Goal: Find specific page/section: Find specific page/section

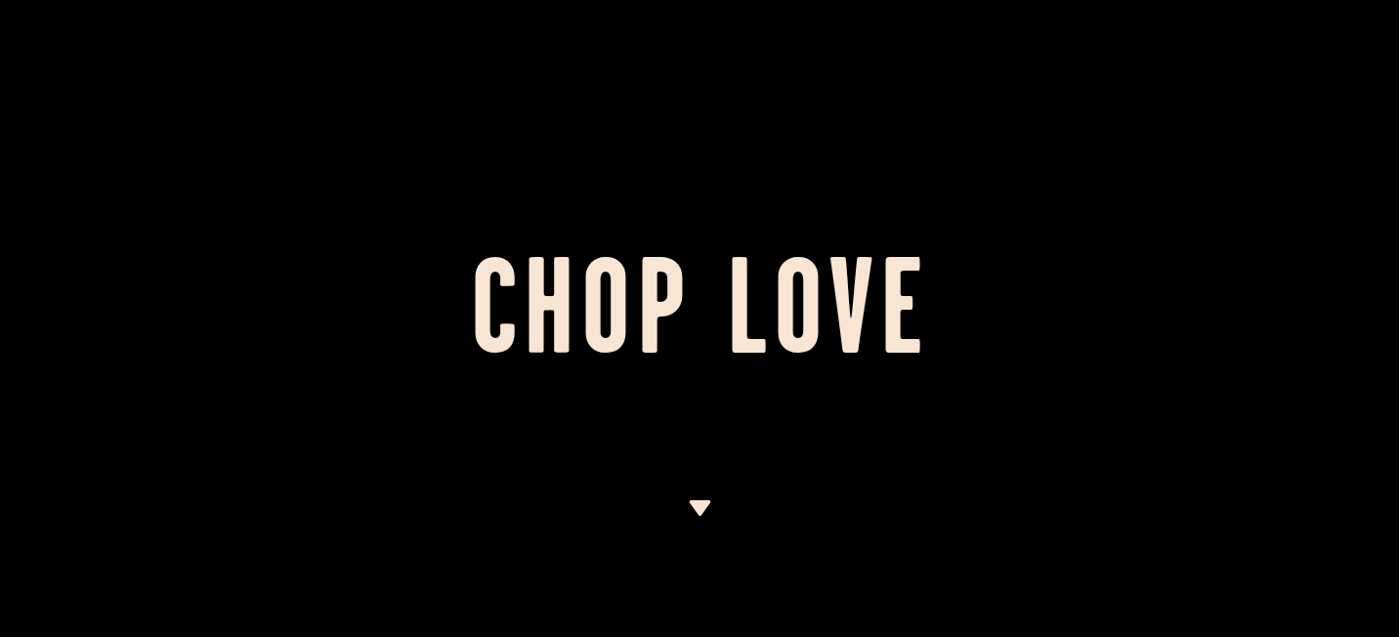
click at [687, 292] on h1 "Chop Love" at bounding box center [699, 318] width 1399 height 107
click at [695, 320] on h1 "Chop Love" at bounding box center [699, 318] width 1399 height 107
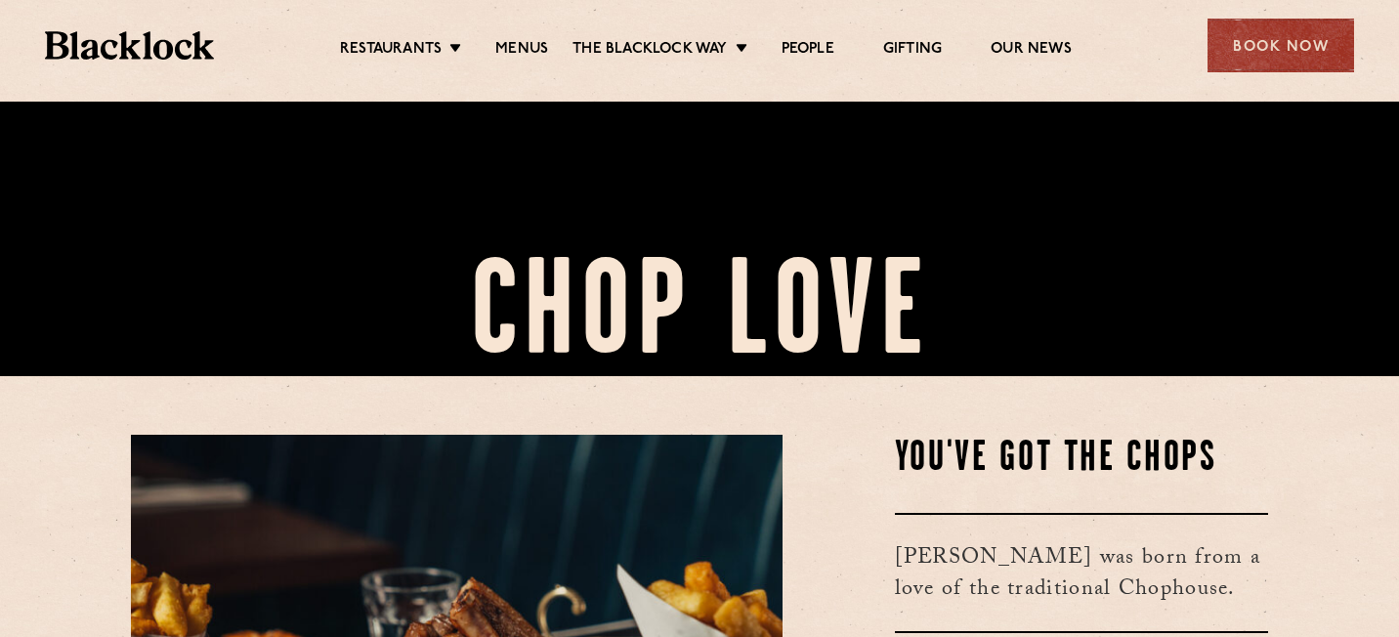
scroll to position [59, 0]
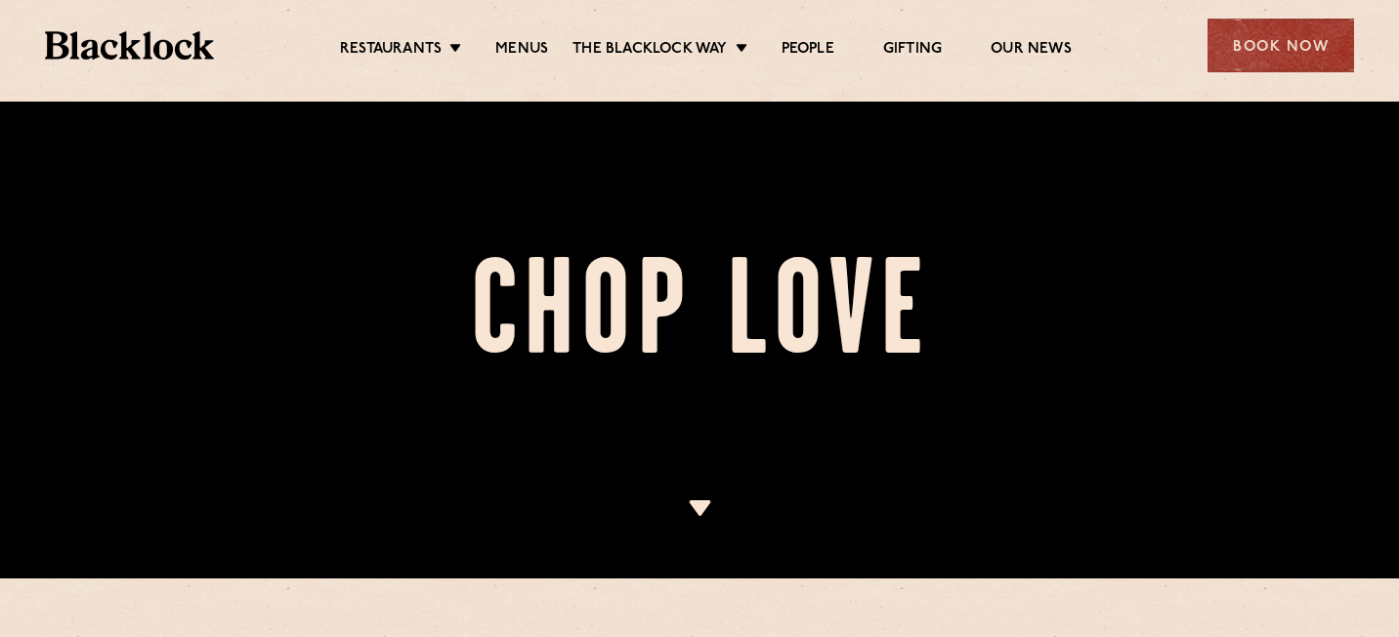
click at [713, 267] on h1 "Chop Love" at bounding box center [699, 318] width 1399 height 107
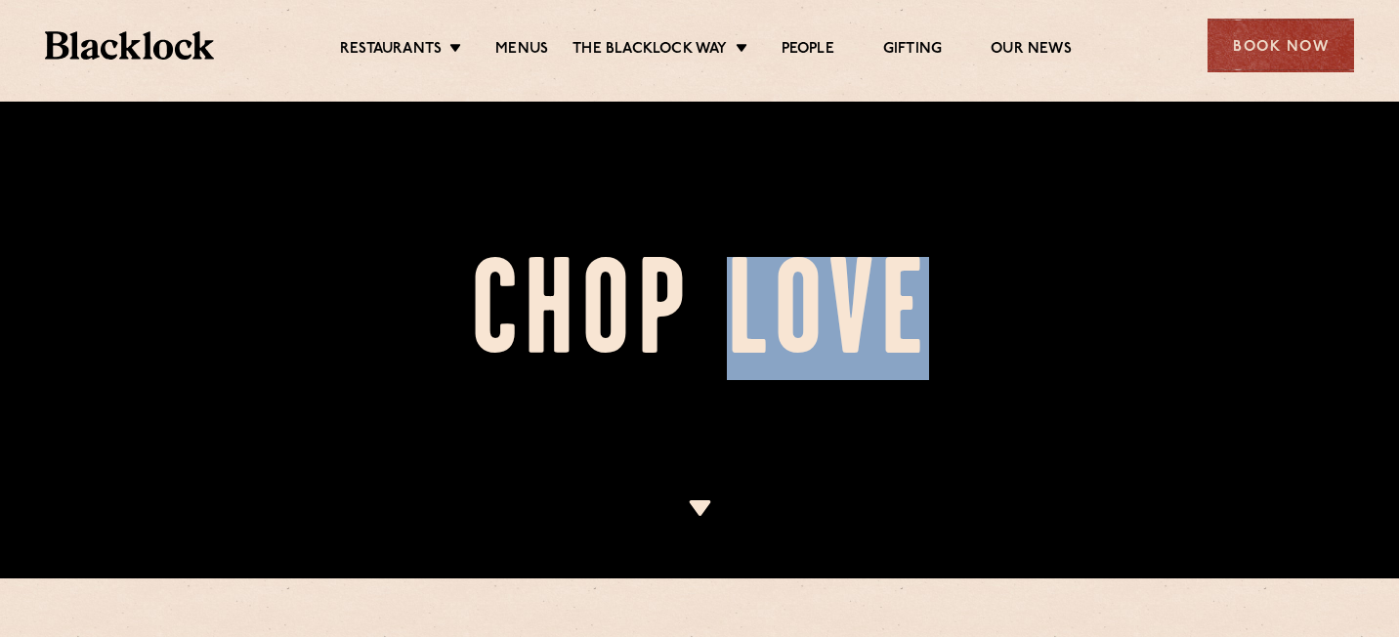
click at [713, 267] on h1 "Chop Love" at bounding box center [699, 318] width 1399 height 107
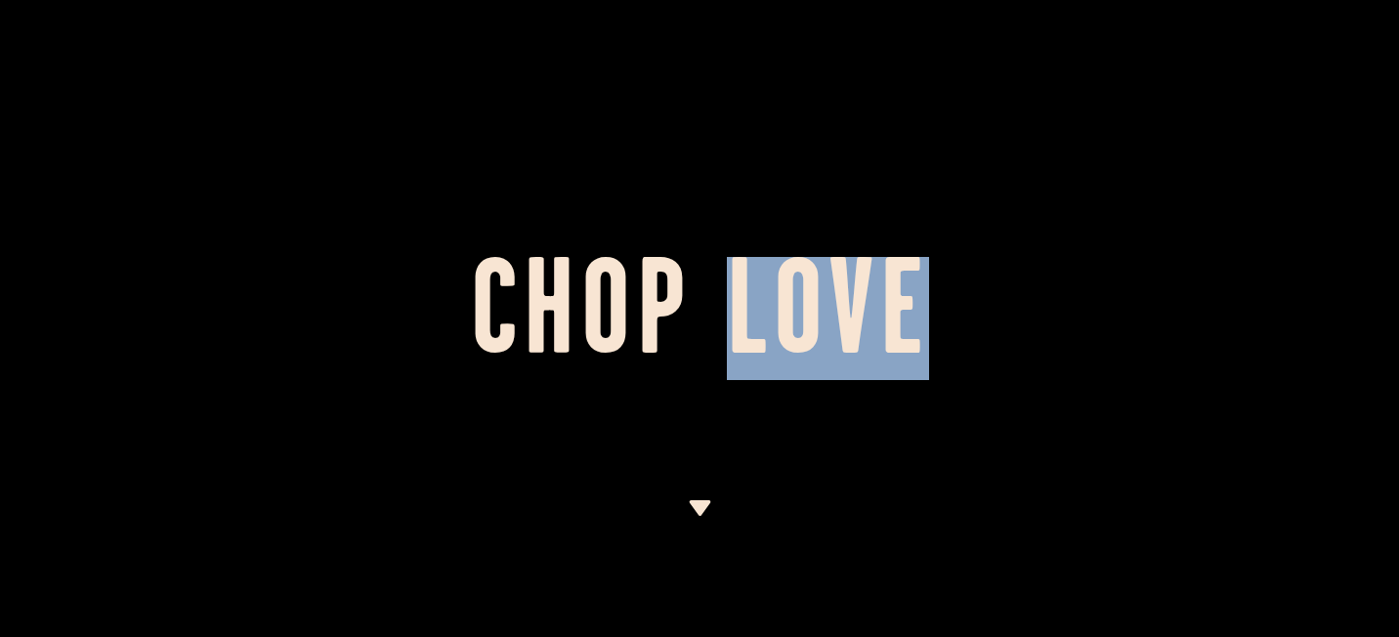
scroll to position [-1, 0]
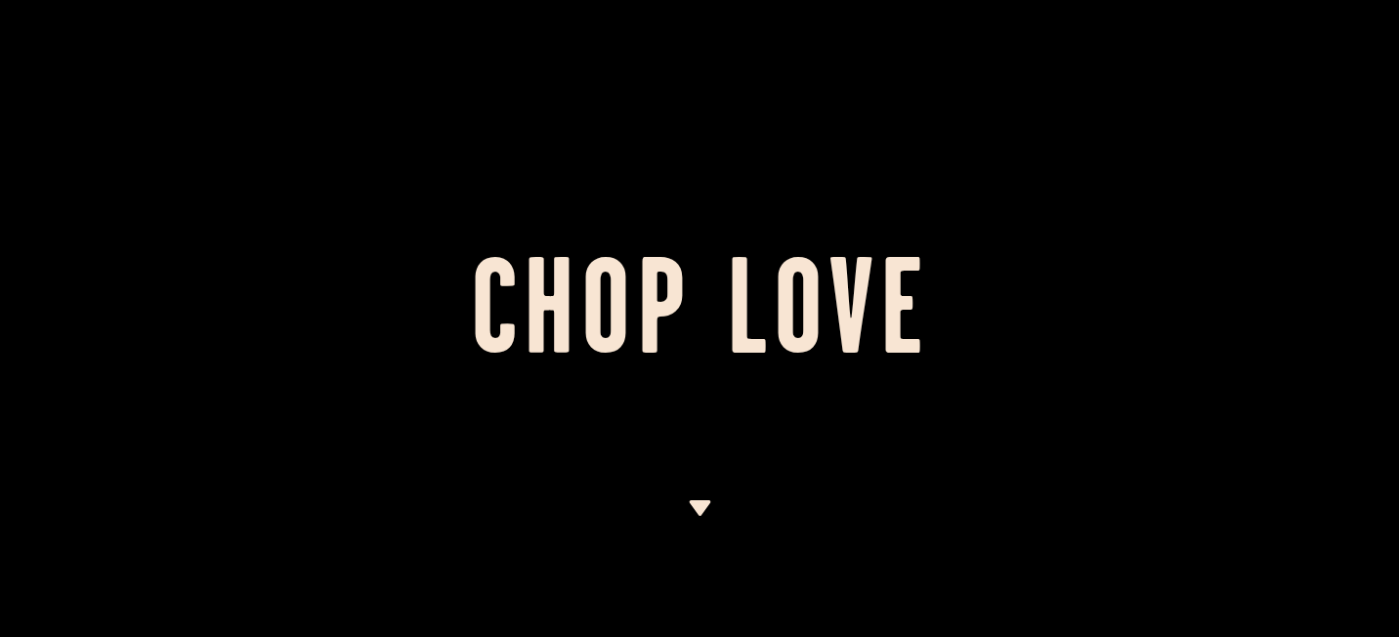
click at [717, 199] on div at bounding box center [699, 318] width 1399 height 637
click at [694, 318] on h1 "Chop Love" at bounding box center [699, 318] width 1399 height 107
click at [694, 326] on h1 "Chop Love" at bounding box center [699, 318] width 1399 height 107
click at [701, 330] on h1 "Chop Love" at bounding box center [699, 318] width 1399 height 107
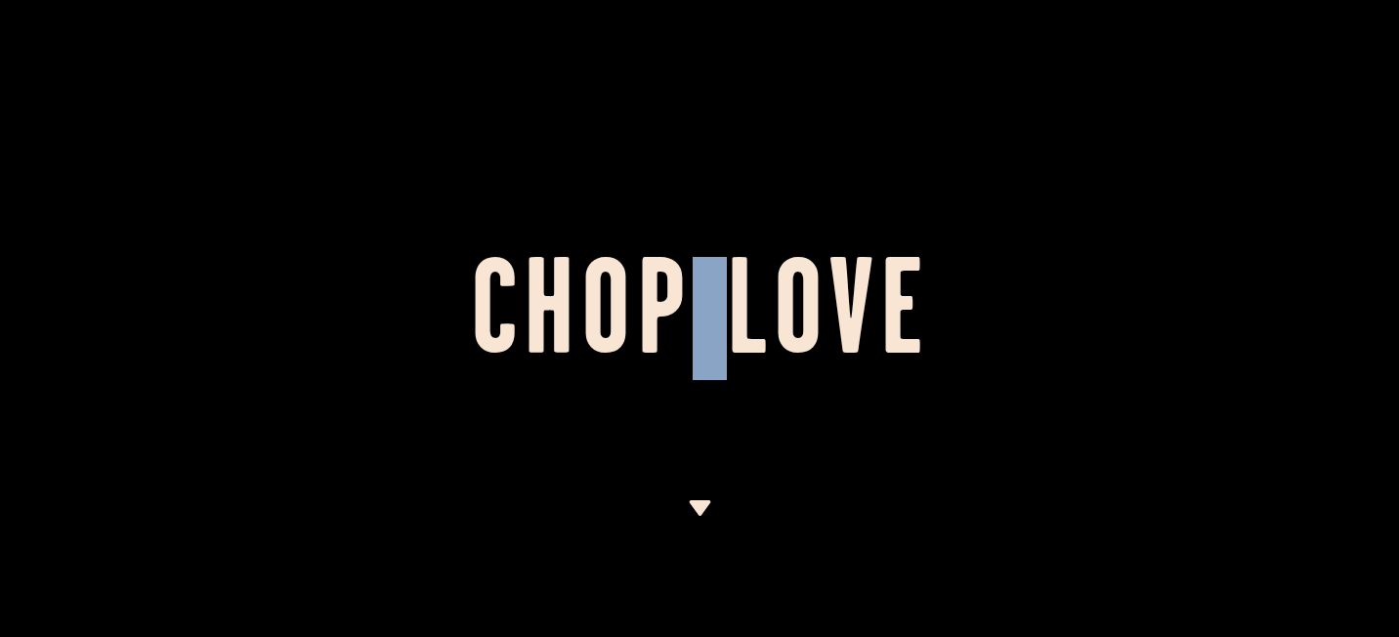
click at [701, 330] on h1 "Chop Love" at bounding box center [699, 318] width 1399 height 107
click at [701, 218] on div at bounding box center [699, 318] width 1399 height 637
click at [700, 148] on div at bounding box center [699, 318] width 1399 height 637
click at [700, 117] on div at bounding box center [699, 318] width 1399 height 637
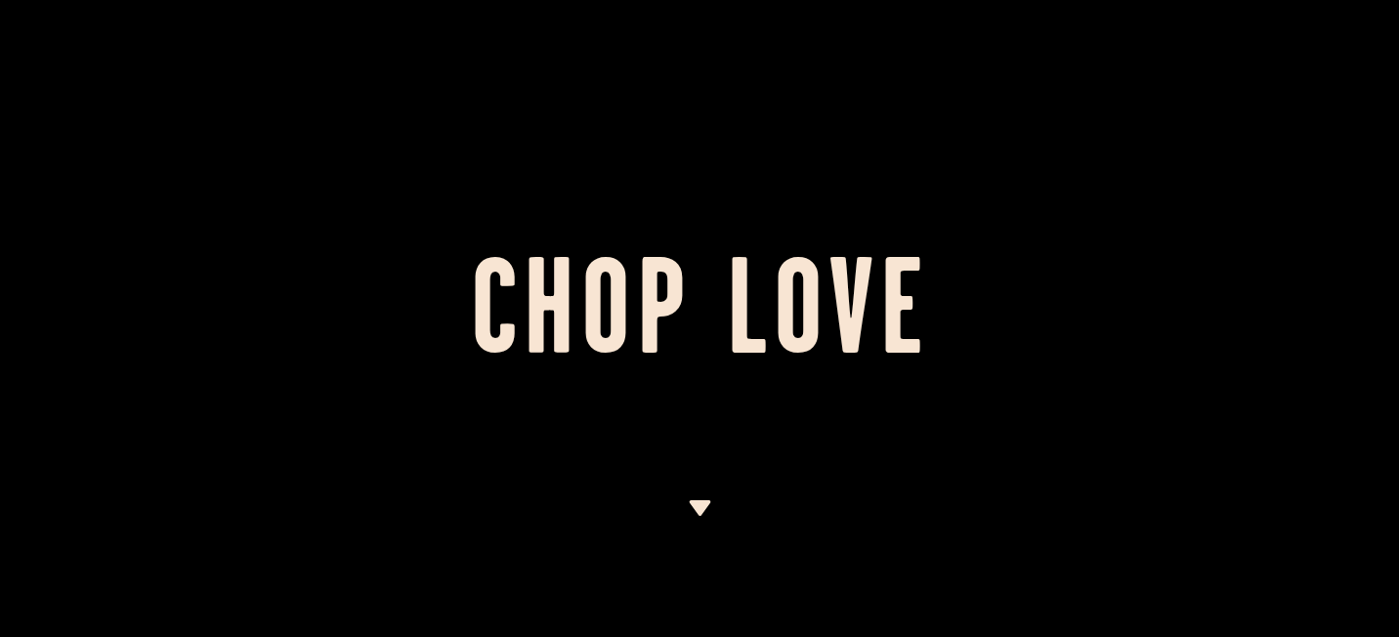
click at [731, 318] on h1 "Chop Love" at bounding box center [699, 318] width 1399 height 107
click at [706, 318] on h1 "Chop Love" at bounding box center [699, 318] width 1399 height 107
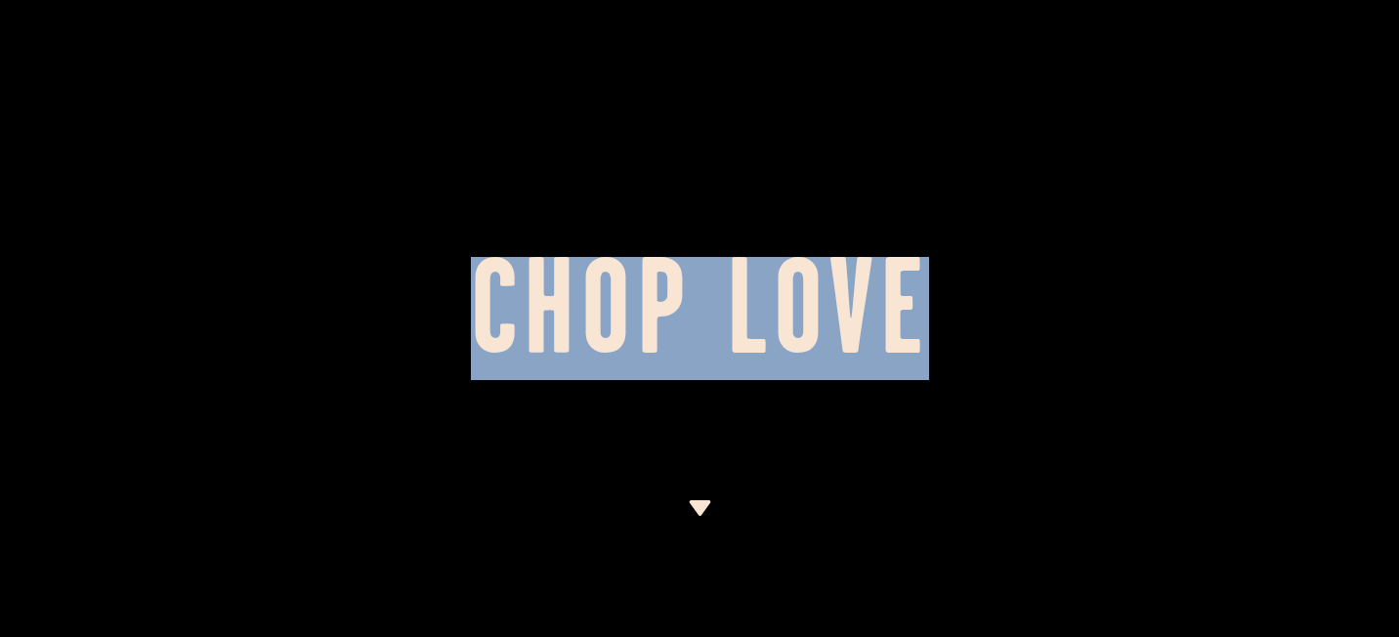
click at [706, 318] on h1 "Chop Love" at bounding box center [699, 318] width 1399 height 107
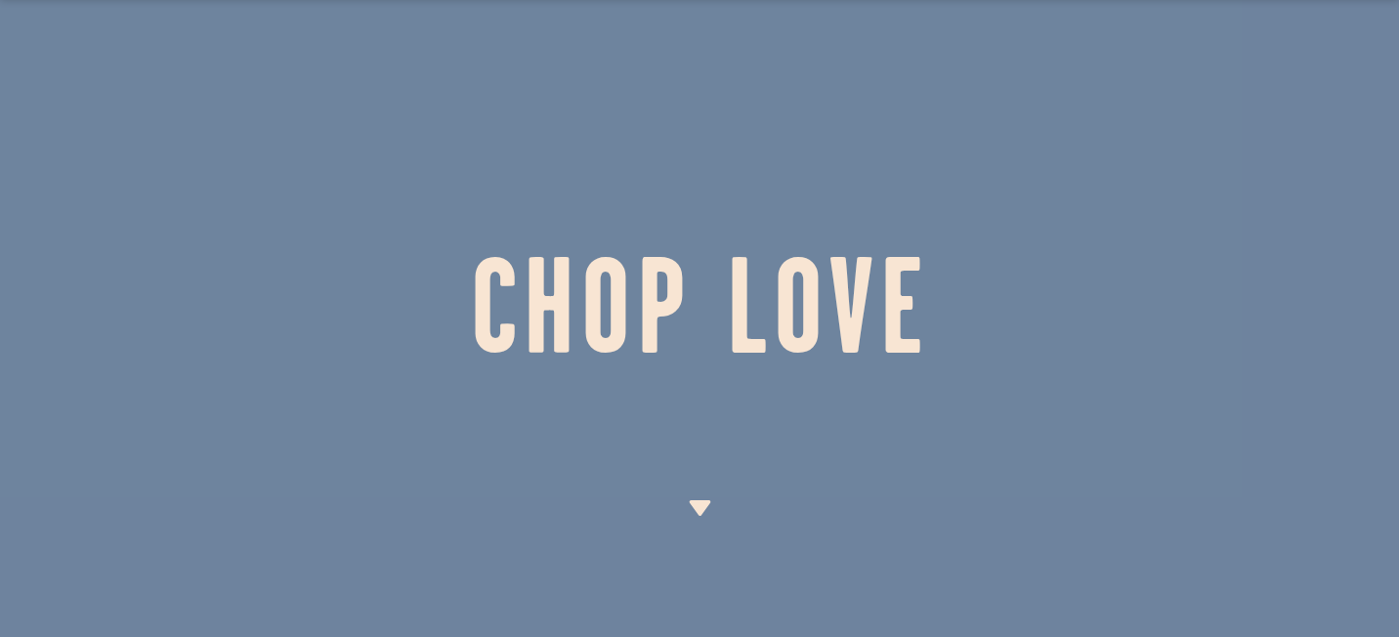
drag, startPoint x: 706, startPoint y: 318, endPoint x: 697, endPoint y: 186, distance: 132.3
click at [697, 186] on section "Chop Love" at bounding box center [699, 318] width 1399 height 637
click at [697, 186] on div at bounding box center [699, 318] width 1399 height 637
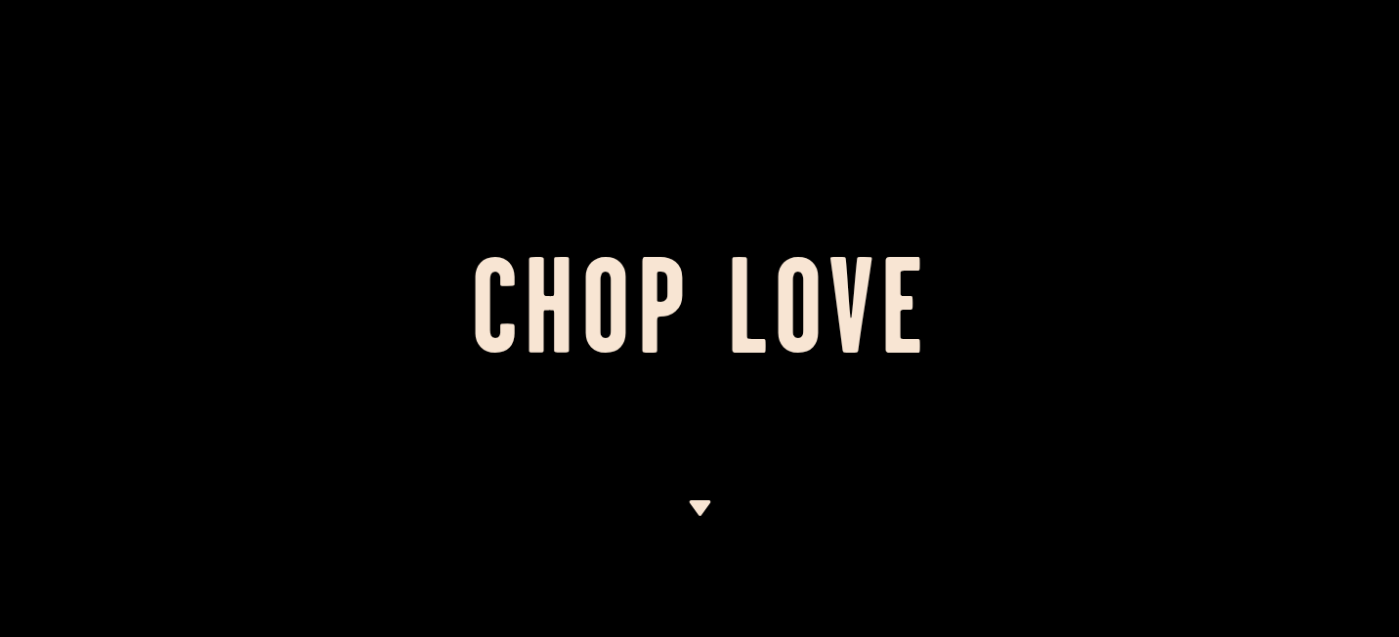
click at [696, 513] on img at bounding box center [700, 508] width 24 height 16
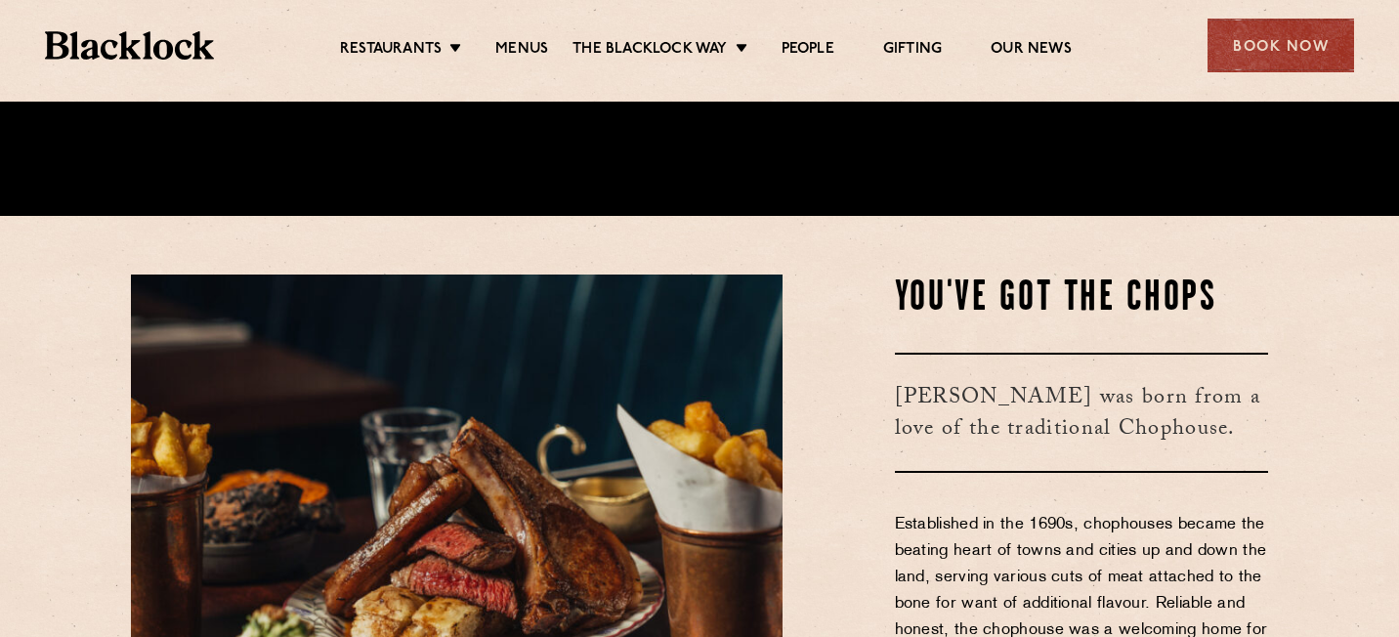
scroll to position [420, 0]
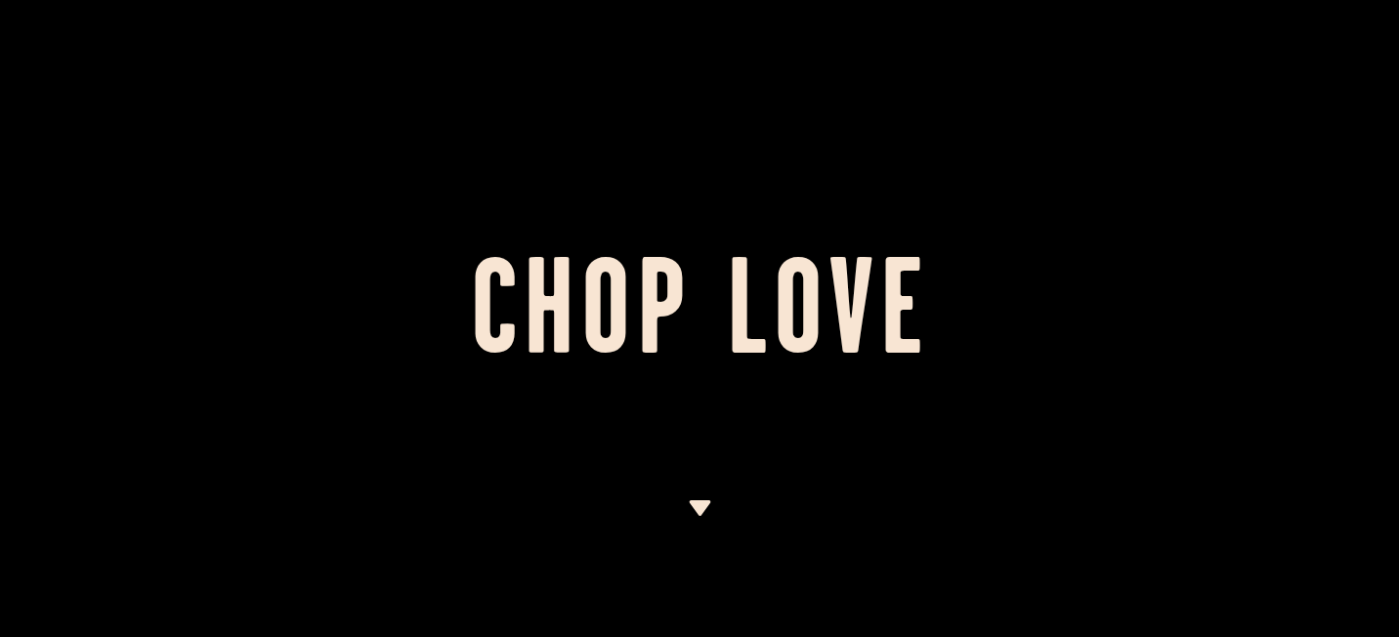
scroll to position [0, 0]
click at [691, 332] on h1 "Chop Love" at bounding box center [699, 318] width 1399 height 107
click at [691, 329] on h1 "Chop Love" at bounding box center [699, 318] width 1399 height 107
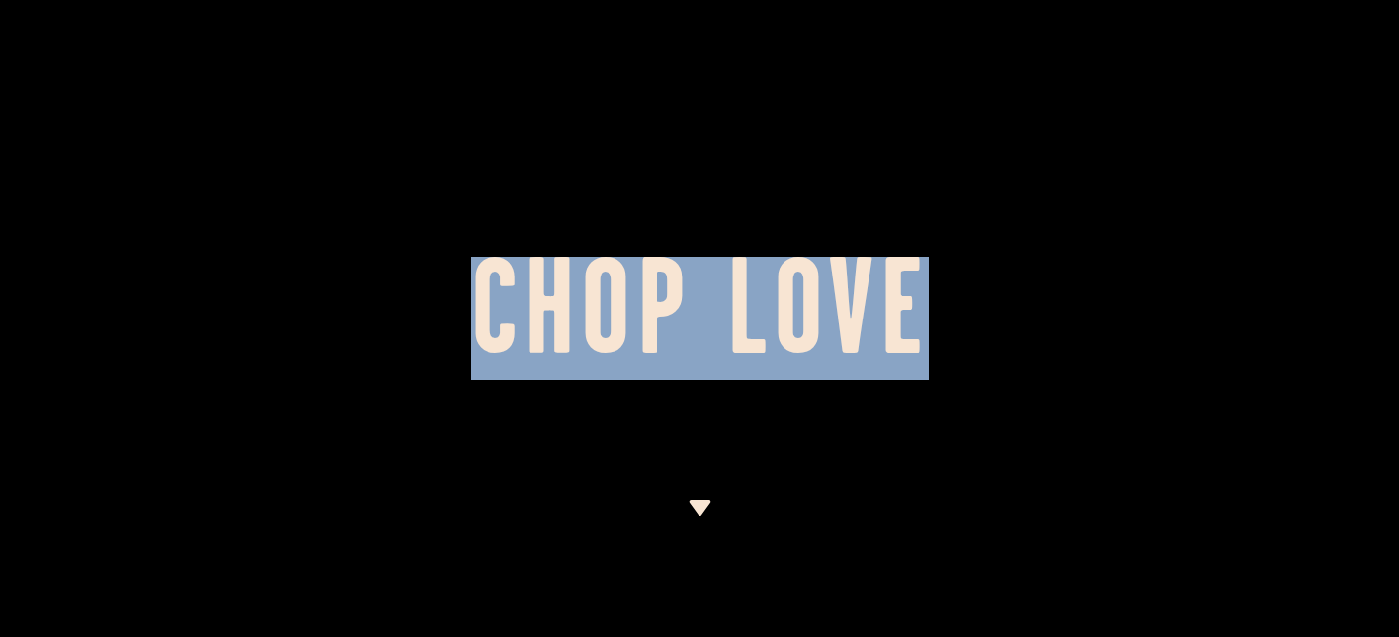
click at [691, 329] on h1 "Chop Love" at bounding box center [699, 318] width 1399 height 107
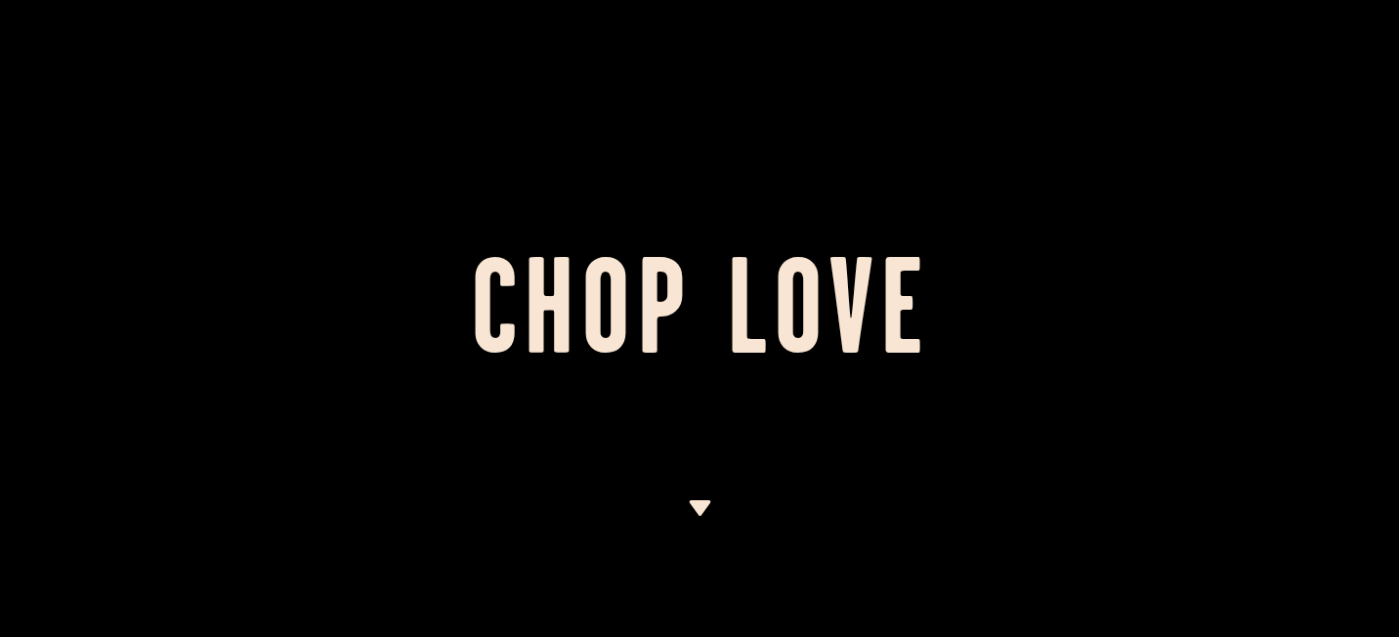
click at [702, 219] on div at bounding box center [699, 318] width 1399 height 637
click at [721, 144] on div at bounding box center [699, 318] width 1399 height 637
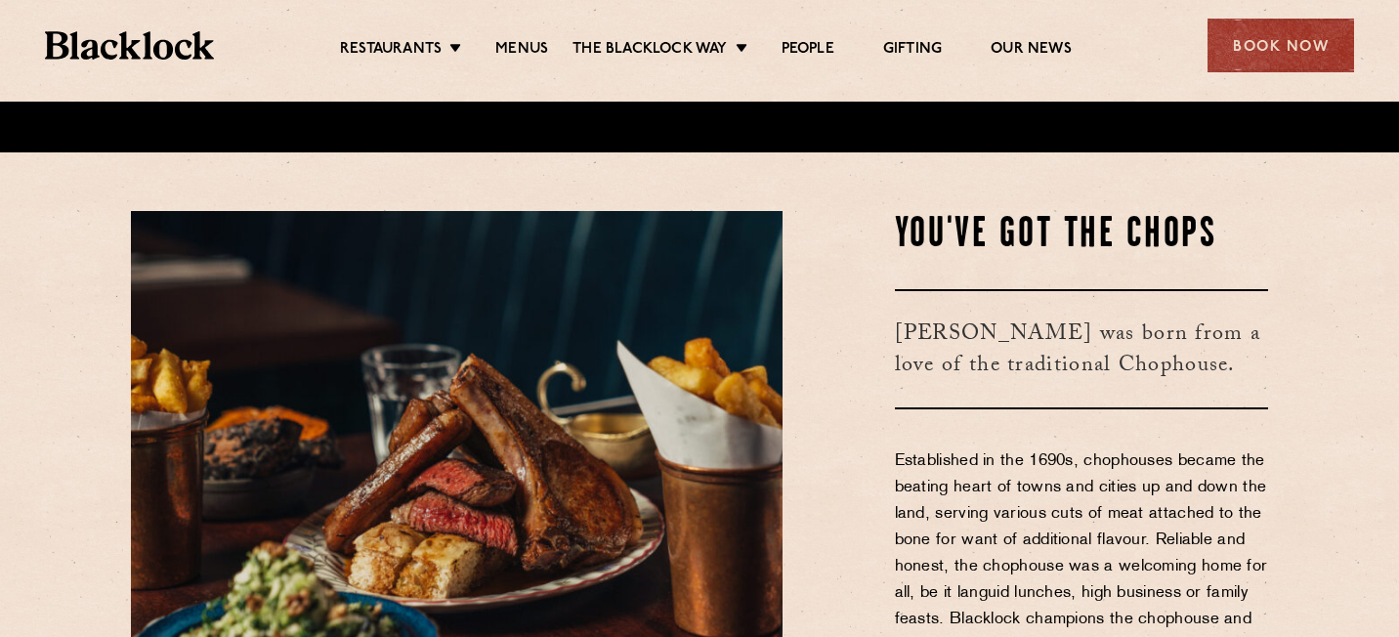
scroll to position [598, 0]
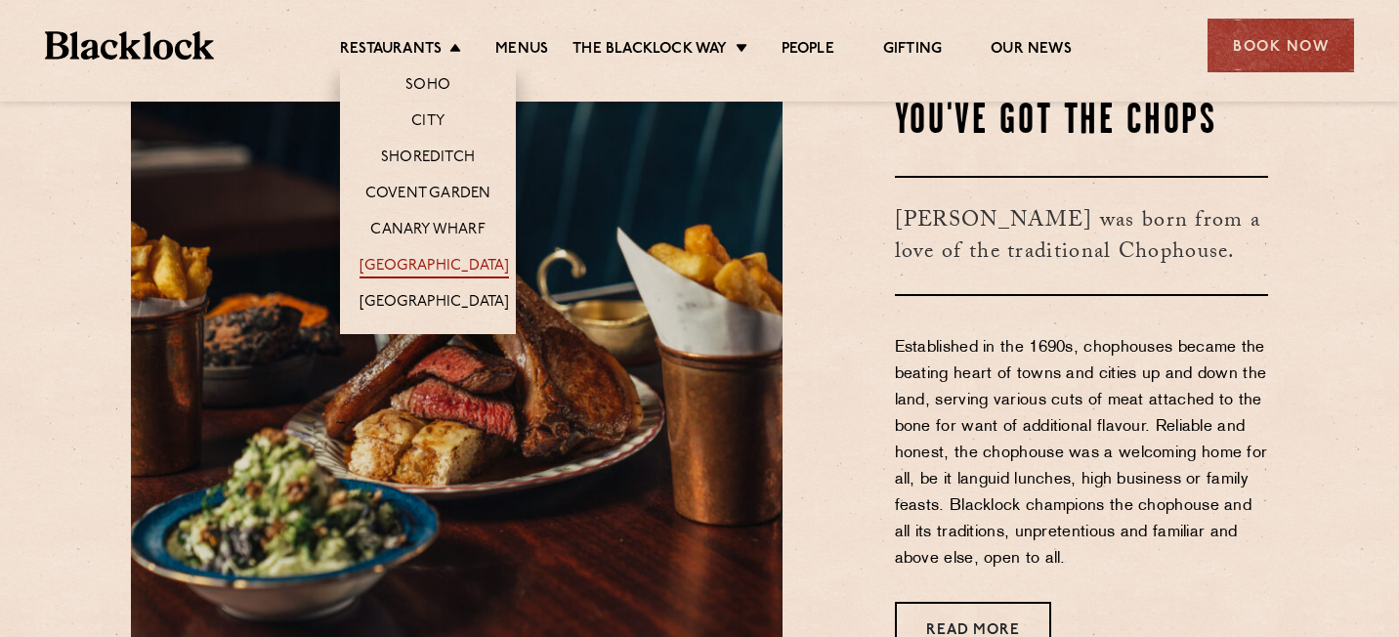
click at [414, 257] on link "[GEOGRAPHIC_DATA]" at bounding box center [435, 267] width 150 height 21
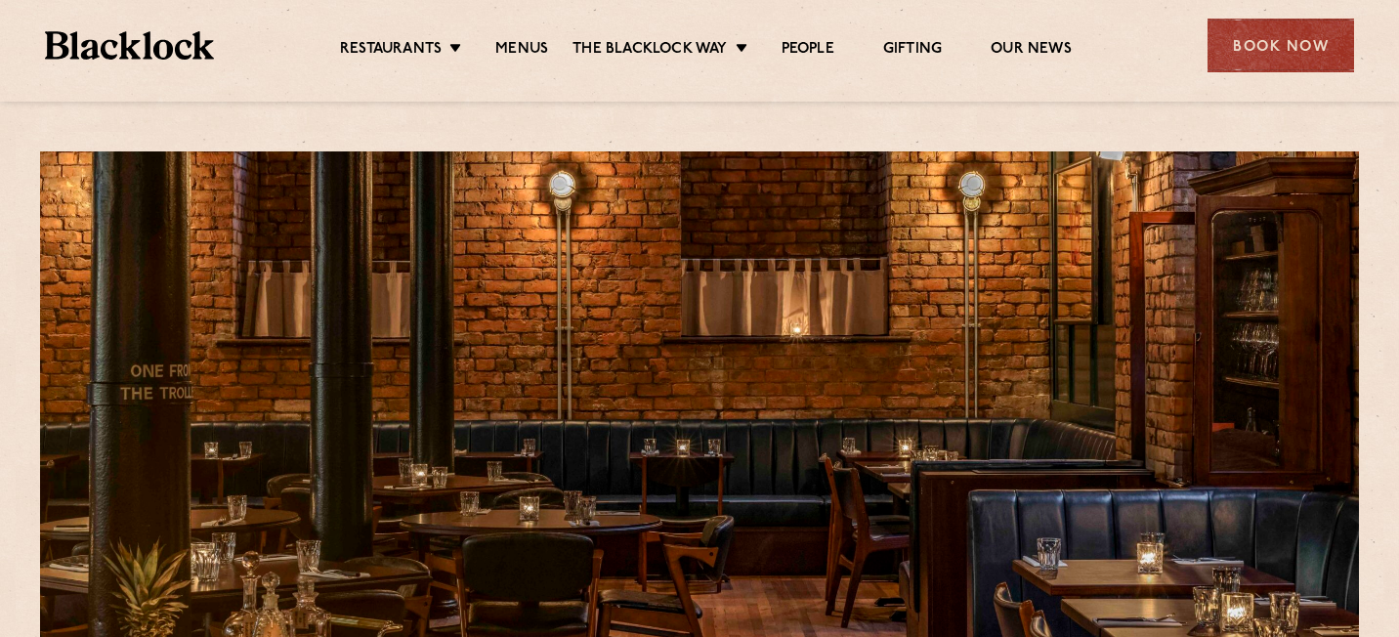
click at [183, 37] on img at bounding box center [129, 45] width 169 height 28
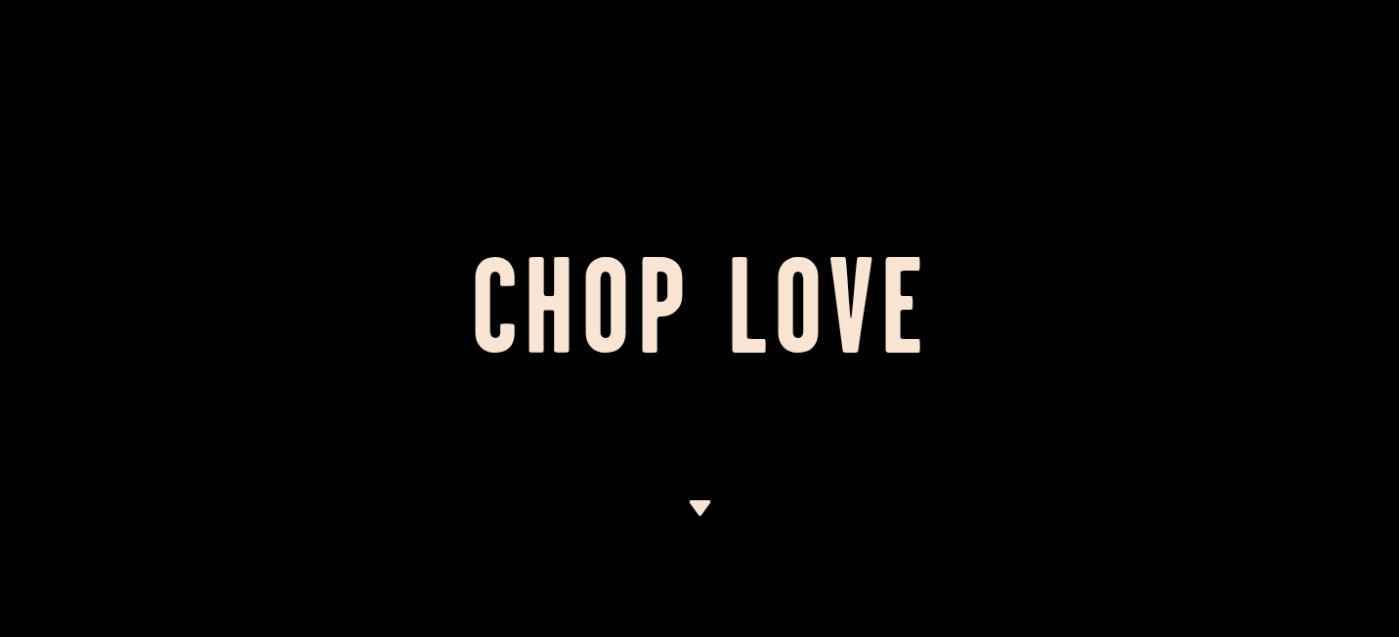
click at [692, 323] on h1 "Chop Love" at bounding box center [699, 318] width 1399 height 107
